Goal: Check status

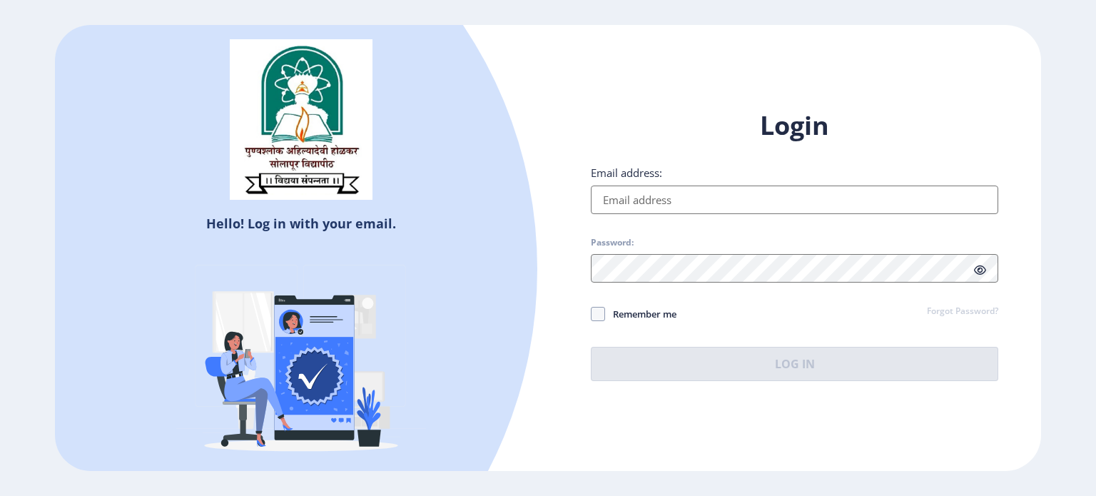
click at [658, 196] on input "Email address:" at bounding box center [794, 199] width 407 height 29
type input "[EMAIL_ADDRESS][DOMAIN_NAME]"
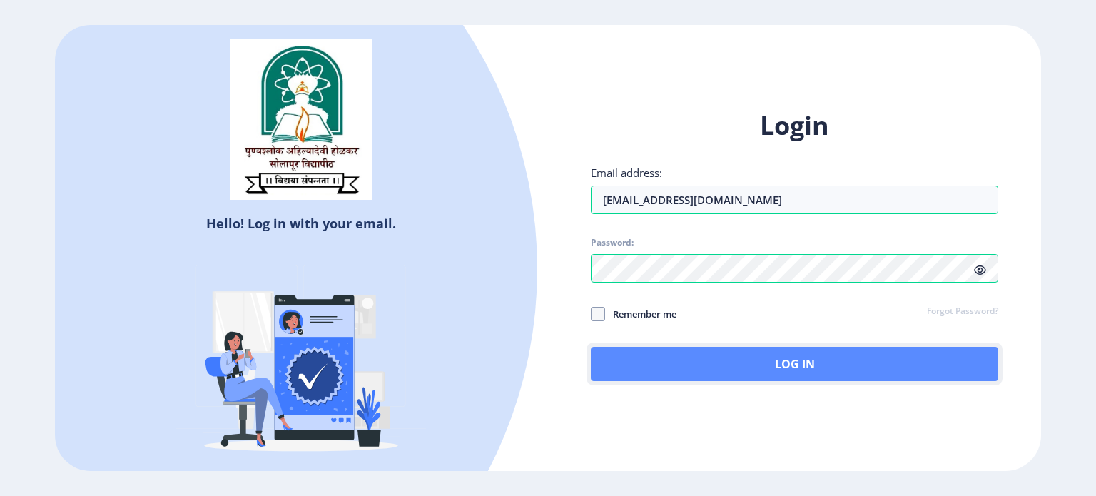
click at [696, 362] on button "Log In" at bounding box center [794, 364] width 407 height 34
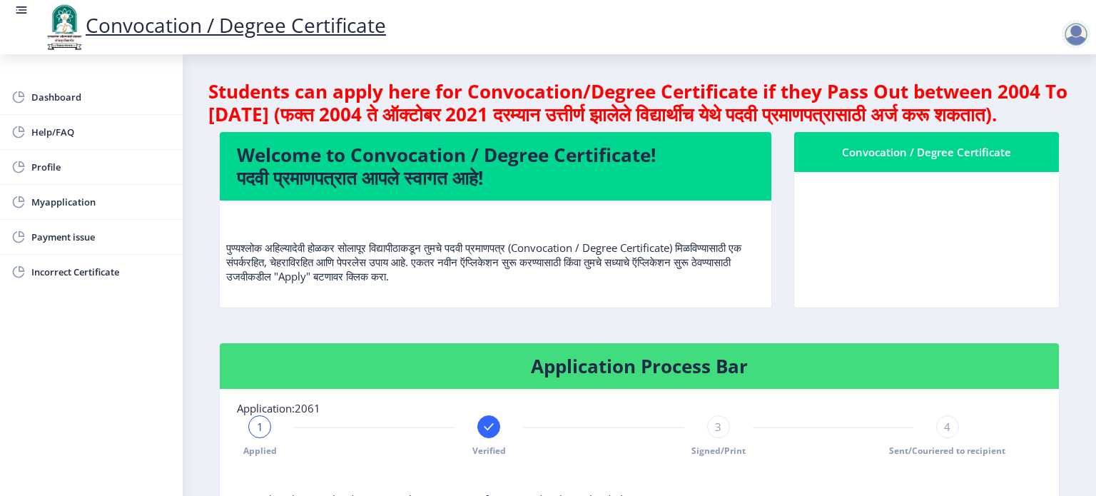
click at [750, 367] on nb-card-header "Application Process Bar" at bounding box center [639, 366] width 839 height 46
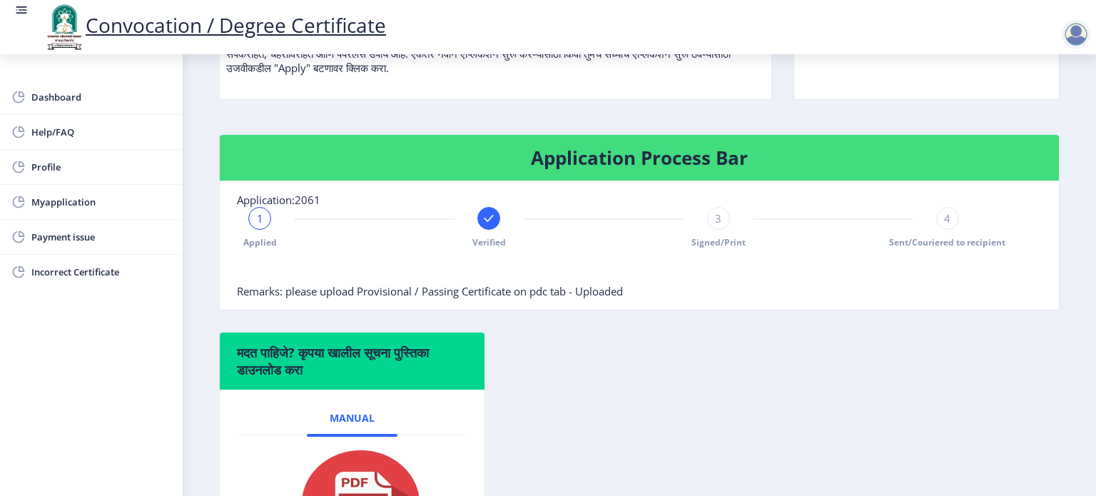
scroll to position [163, 0]
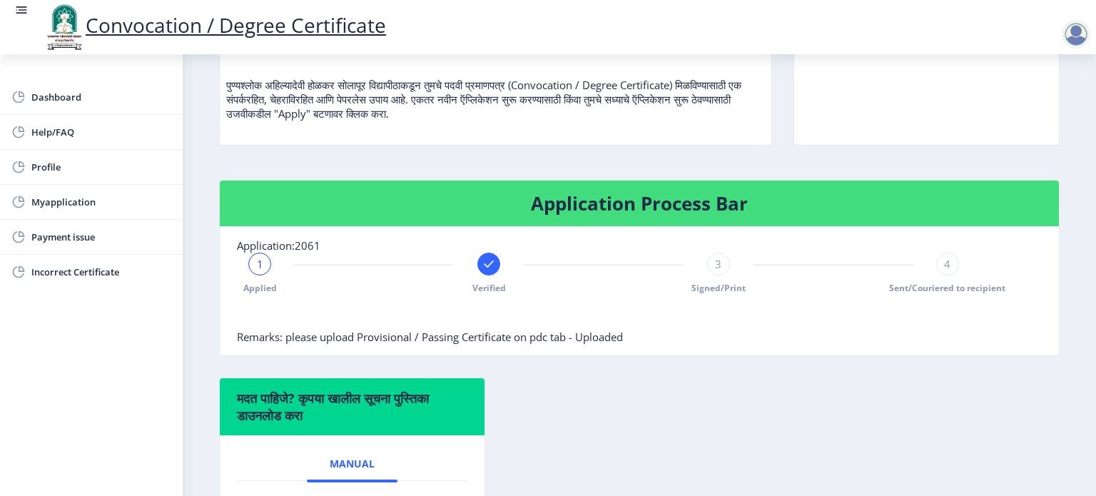
click at [482, 271] on rect at bounding box center [489, 264] width 14 height 14
click at [482, 275] on div "2" at bounding box center [488, 264] width 23 height 23
click at [468, 293] on div "Applied 2 Verified 3 Signed/Print 4 Sent/Couriered to recipient" at bounding box center [603, 273] width 733 height 41
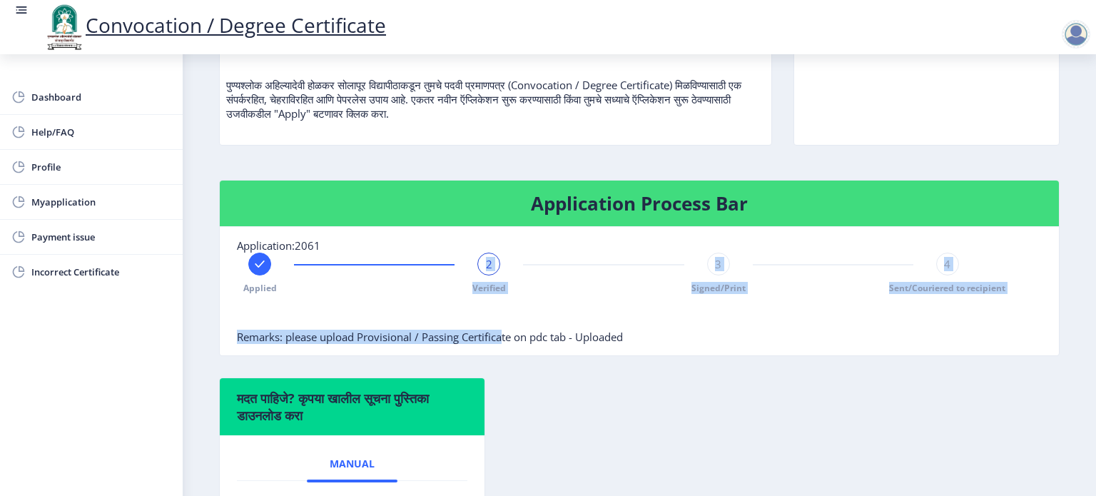
drag, startPoint x: 502, startPoint y: 273, endPoint x: 474, endPoint y: 288, distance: 31.9
click at [474, 288] on nb-card-body "Application:2061 Applied 2 Verified 3 Signed/Print 4 Sent/Couriered to recipien…" at bounding box center [639, 291] width 839 height 128
click at [474, 288] on div "Applied 2 Verified 3 Signed/Print 4 Sent/Couriered to recipient" at bounding box center [603, 273] width 733 height 41
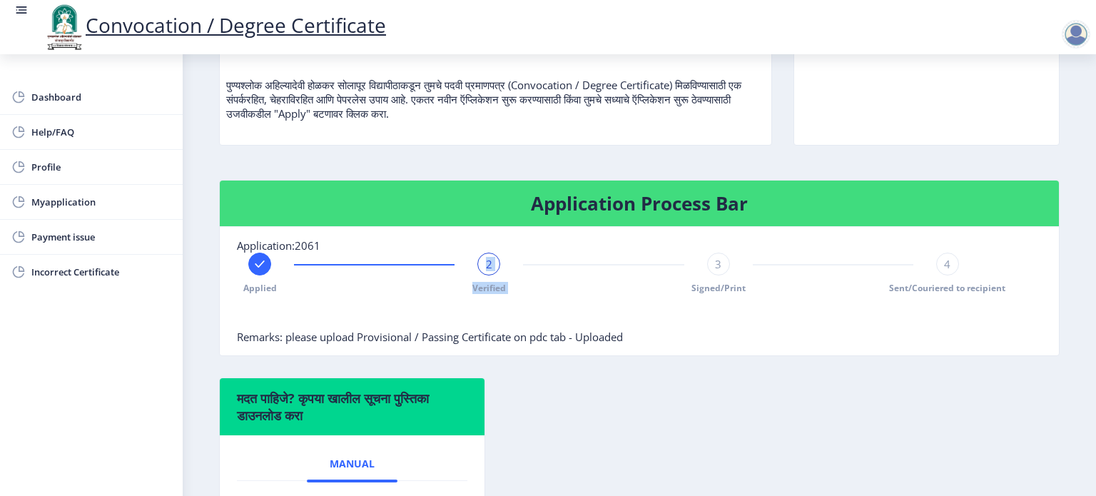
drag, startPoint x: 474, startPoint y: 288, endPoint x: 529, endPoint y: 281, distance: 56.0
click at [529, 281] on div "Applied 2 Verified 3 Signed/Print 4 Sent/Couriered to recipient" at bounding box center [603, 273] width 733 height 41
click at [492, 275] on div "2" at bounding box center [488, 264] width 23 height 23
click at [74, 205] on span "Myapplication" at bounding box center [101, 201] width 140 height 17
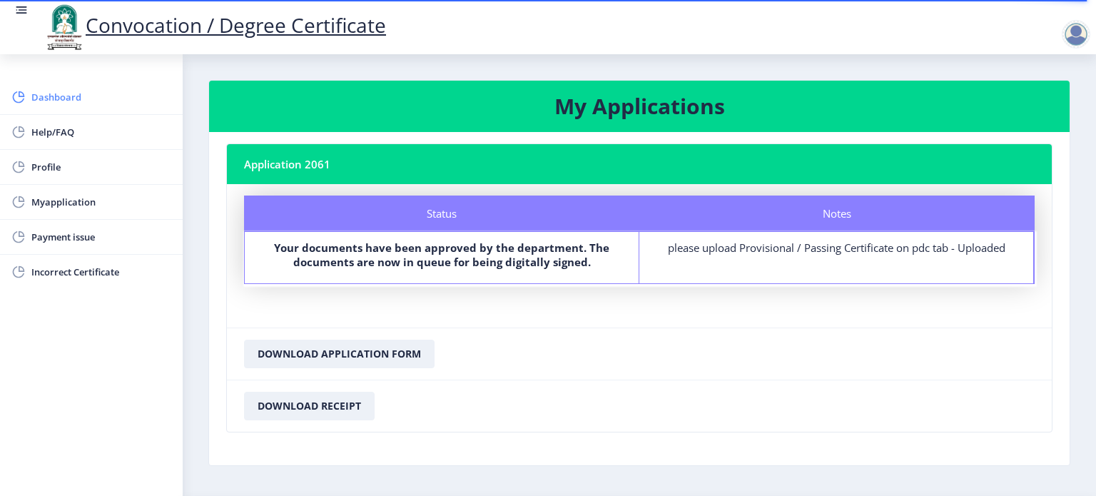
click at [60, 84] on link "Dashboard" at bounding box center [91, 97] width 183 height 34
